Goal: Task Accomplishment & Management: Manage account settings

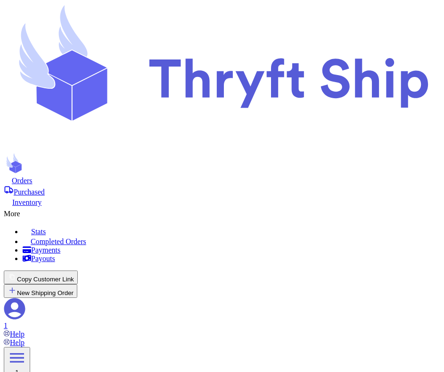
scroll to position [189, 0]
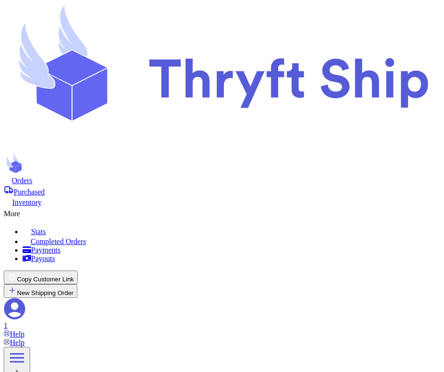
scroll to position [264, 0]
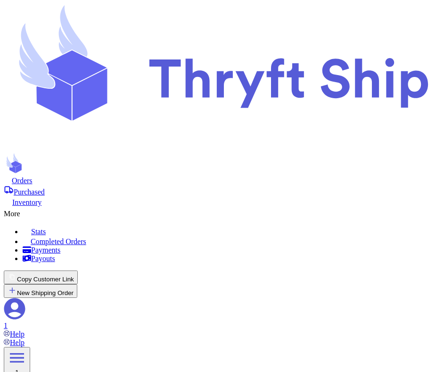
scroll to position [154, 0]
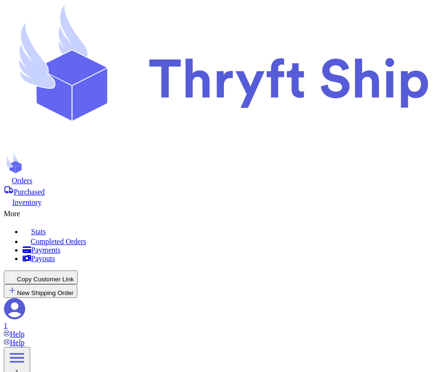
scroll to position [282, 0]
